Goal: Task Accomplishment & Management: Manage account settings

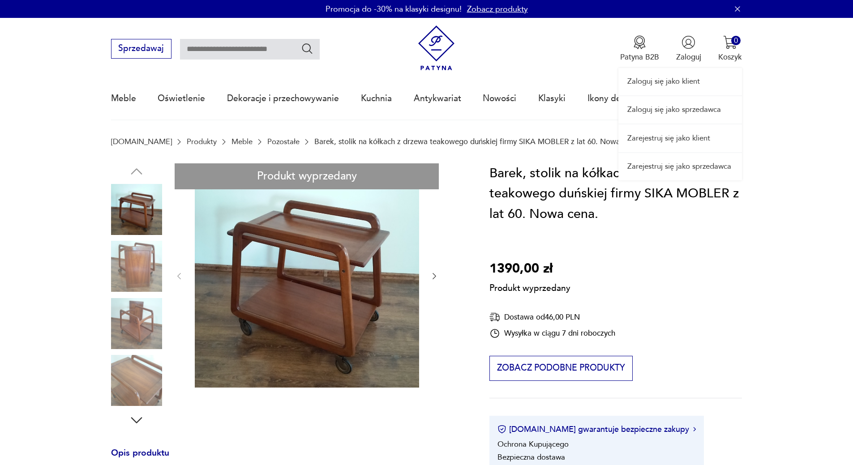
click at [681, 110] on link "Zaloguj się jako sprzedawca" at bounding box center [680, 109] width 124 height 27
click at [688, 57] on div "Zaloguj się jako klient Zaloguj się jako sprzedawca Zarejestruj się jako klient…" at bounding box center [680, 99] width 124 height 162
click at [680, 111] on link "Zaloguj się jako sprzedawca" at bounding box center [680, 109] width 124 height 27
click at [690, 111] on link "Zaloguj się jako sprzedawca" at bounding box center [680, 109] width 124 height 27
